Goal: Transaction & Acquisition: Purchase product/service

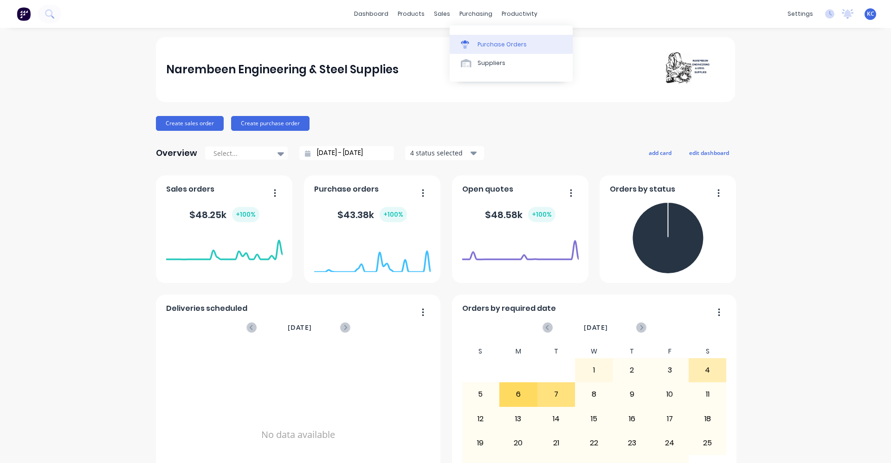
click at [499, 46] on div "Purchase Orders" at bounding box center [502, 44] width 49 height 8
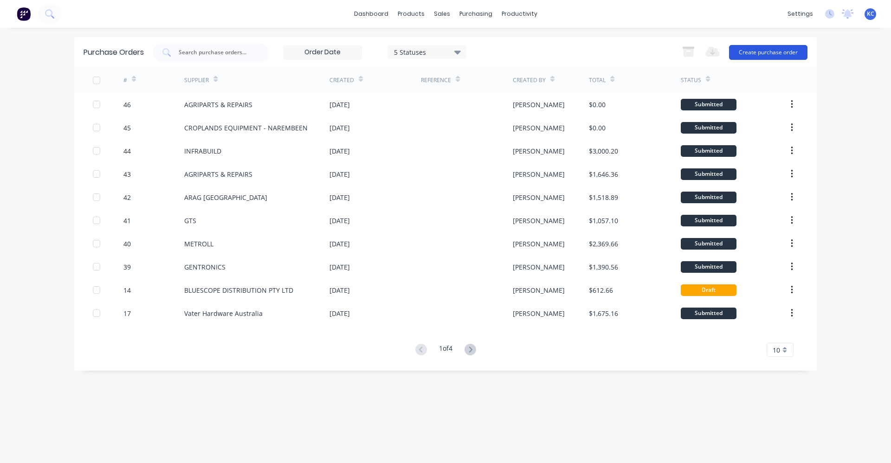
click at [768, 52] on button "Create purchase order" at bounding box center [768, 52] width 78 height 15
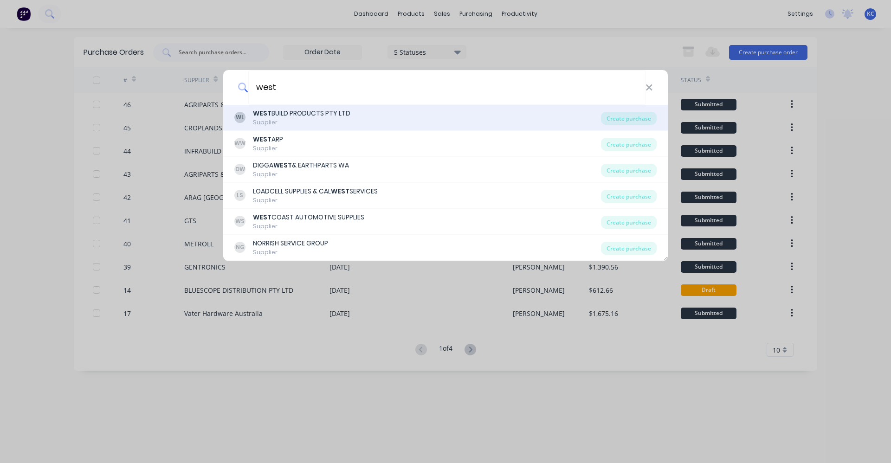
type input "west"
click at [398, 118] on div "[PERSON_NAME] BUILD PRODUCTS PTY LTD Supplier" at bounding box center [417, 118] width 367 height 18
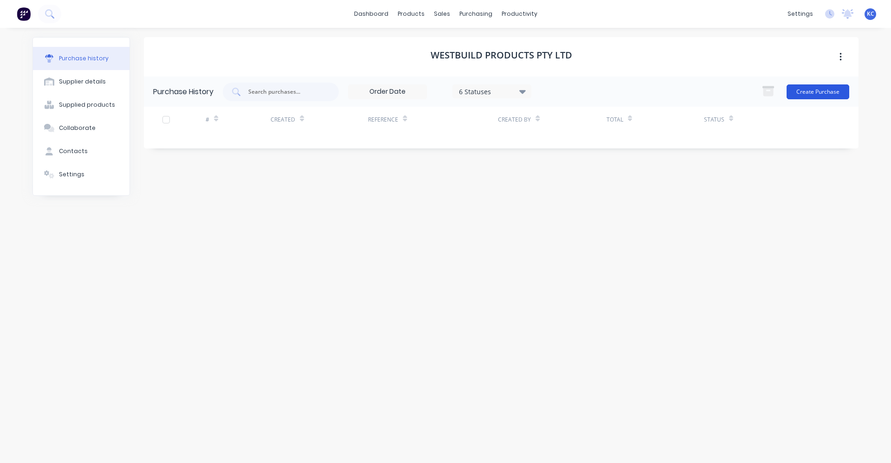
click at [807, 89] on button "Create Purchase" at bounding box center [818, 91] width 63 height 15
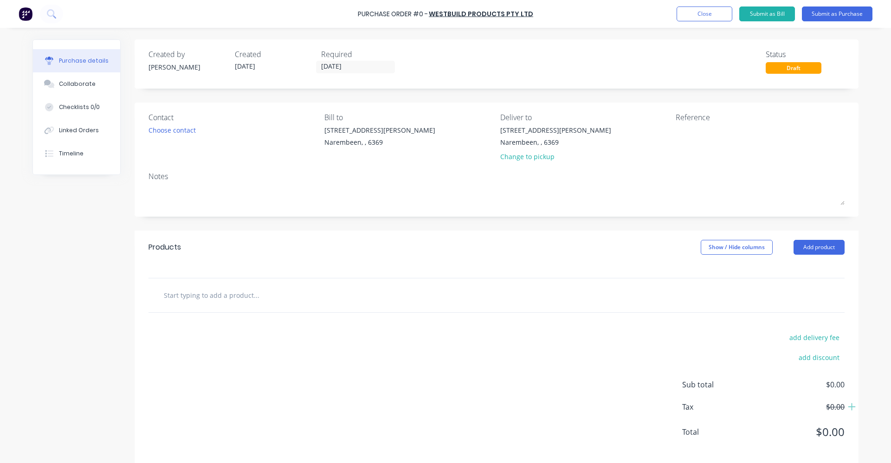
click at [232, 293] on input "text" at bounding box center [256, 295] width 186 height 19
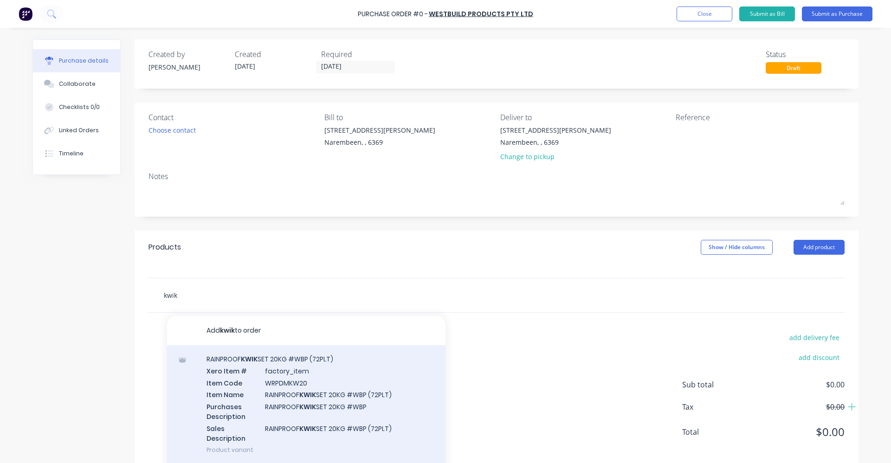
type input "kwik"
click at [306, 388] on div "RAINPROOF KWIK SET 20KG #WBP (72PLT) Xero Item # factory_item Item Code WRPDMKW…" at bounding box center [306, 404] width 278 height 118
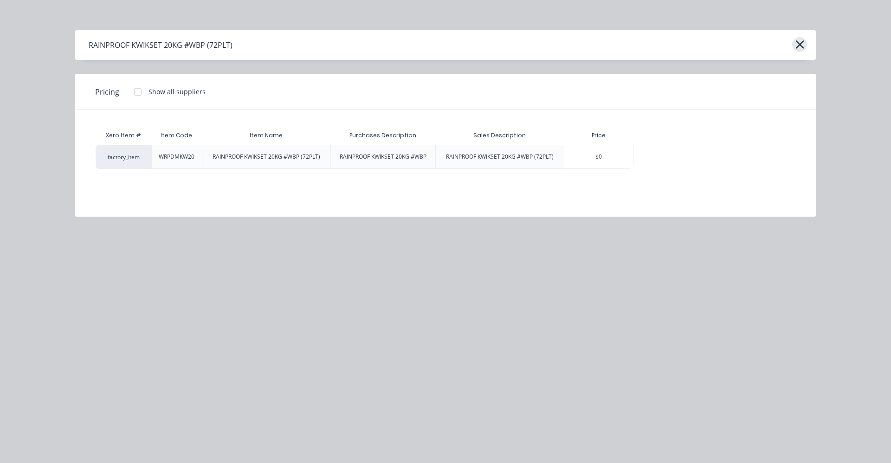
click at [802, 44] on icon "button" at bounding box center [800, 44] width 10 height 13
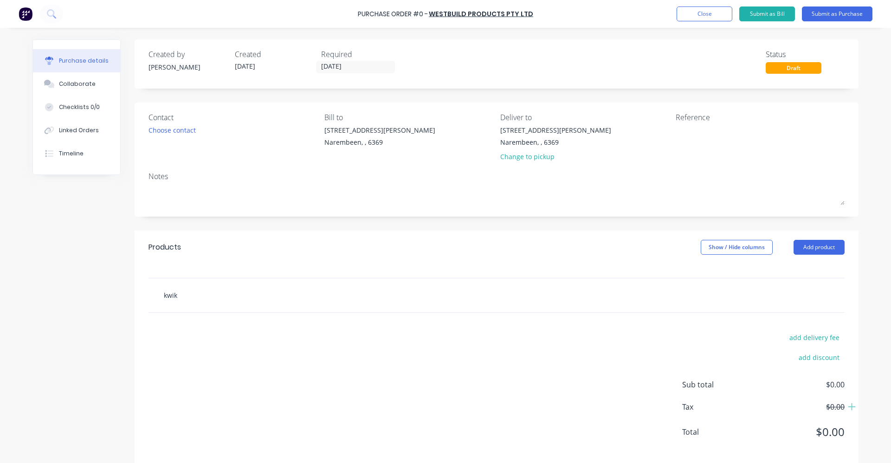
click at [249, 302] on input "kwik" at bounding box center [256, 295] width 186 height 19
click at [696, 12] on button "Close" at bounding box center [705, 13] width 56 height 15
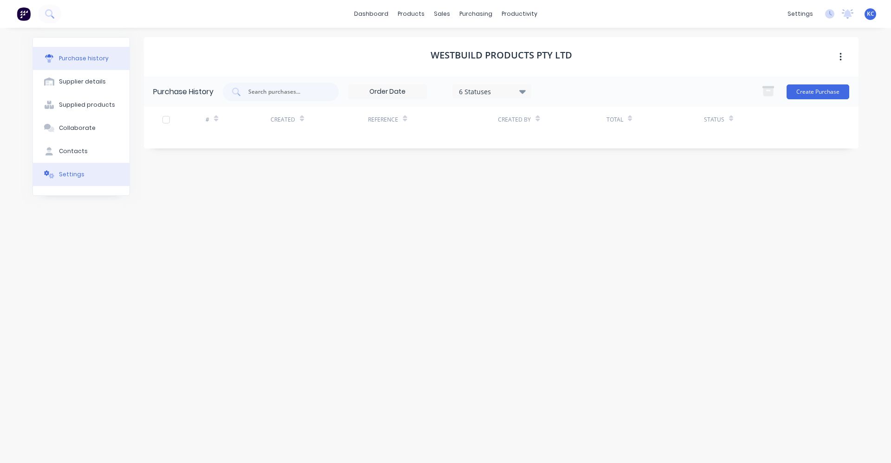
click at [72, 173] on div "Settings" at bounding box center [72, 174] width 26 height 8
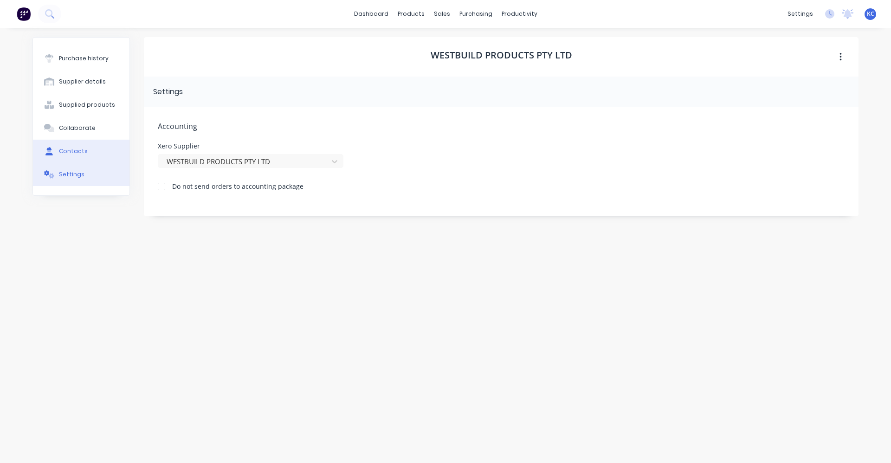
click at [82, 146] on button "Contacts" at bounding box center [81, 151] width 97 height 23
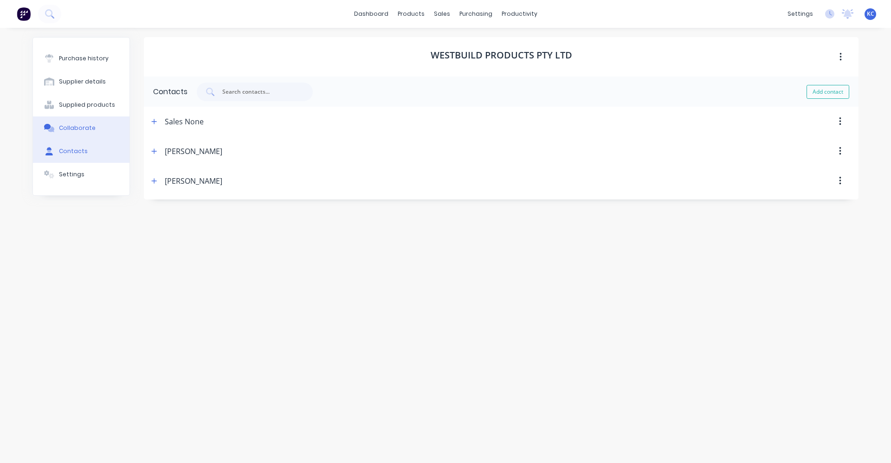
click at [86, 126] on div "Collaborate" at bounding box center [77, 128] width 37 height 8
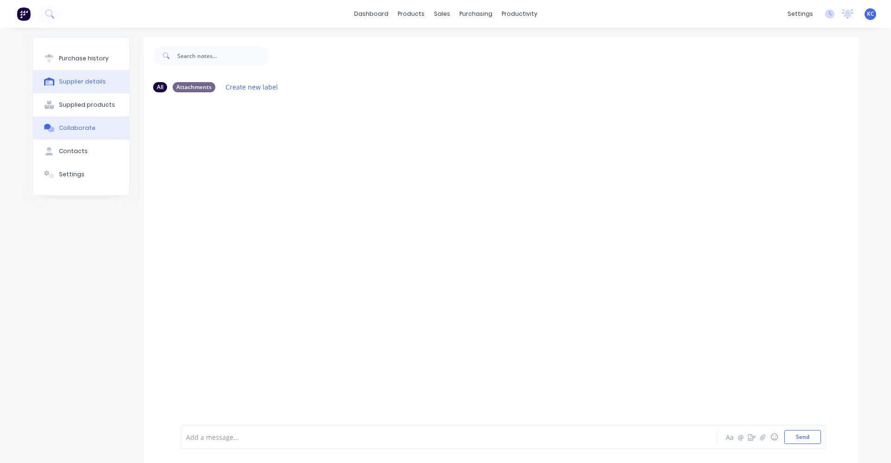
click at [94, 104] on div "Supplied products" at bounding box center [87, 105] width 56 height 8
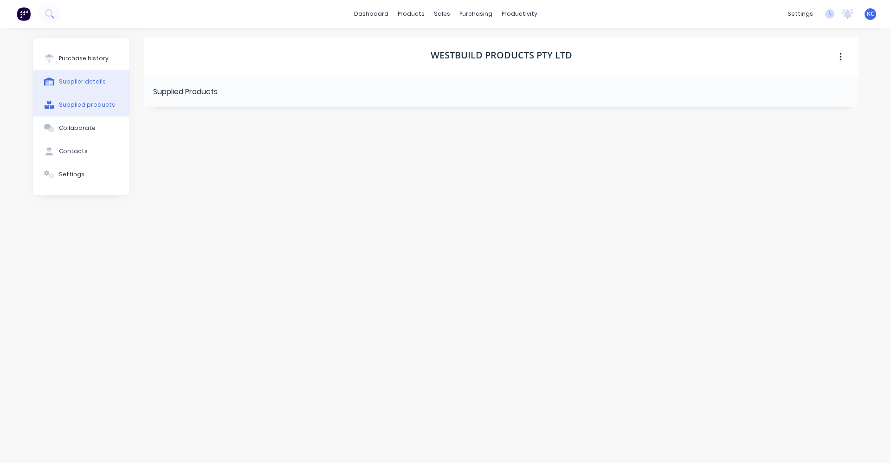
click at [97, 77] on button "Supplier details" at bounding box center [81, 81] width 97 height 23
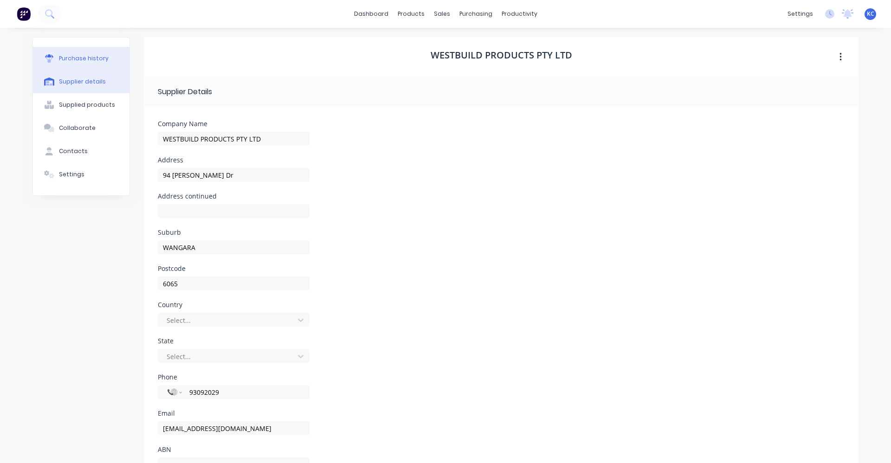
click at [99, 53] on button "Purchase history" at bounding box center [81, 58] width 97 height 23
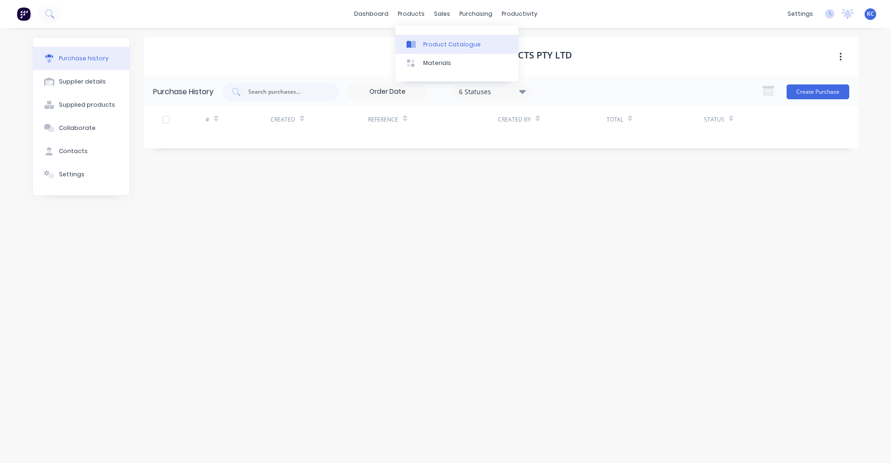
click at [427, 41] on div "Product Catalogue" at bounding box center [452, 44] width 58 height 8
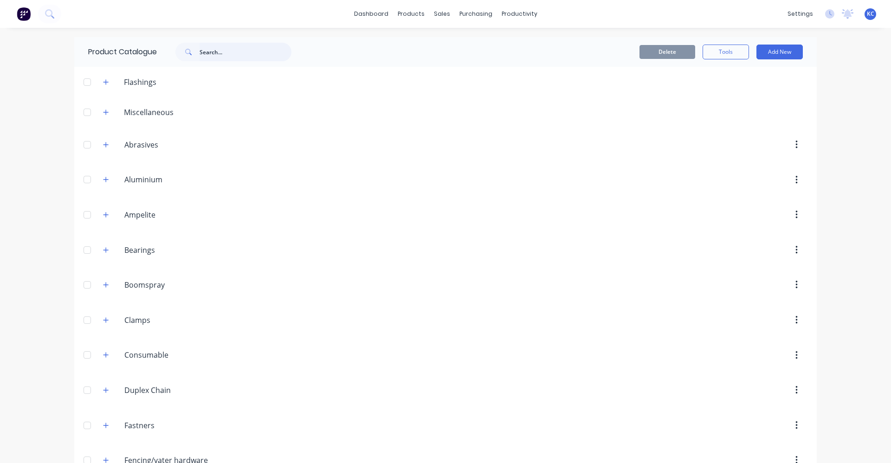
click at [200, 54] on input "text" at bounding box center [246, 52] width 92 height 19
click at [201, 52] on input "text" at bounding box center [246, 52] width 92 height 19
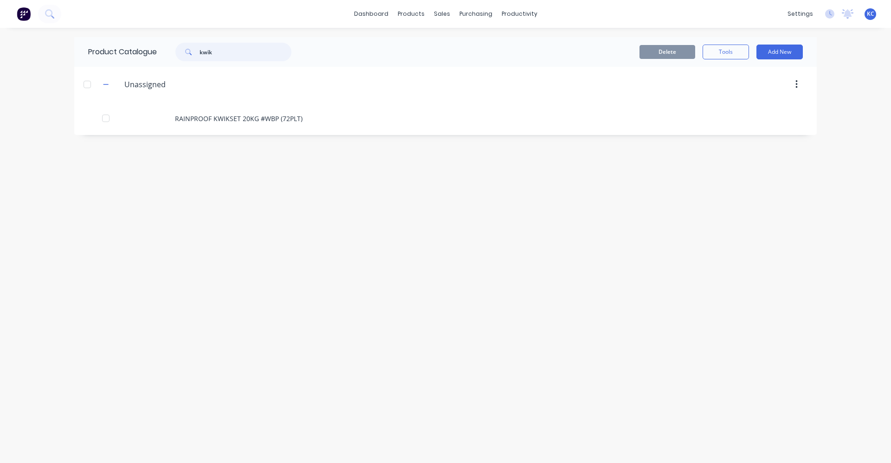
type input "kwik"
